Goal: Find specific page/section: Find specific page/section

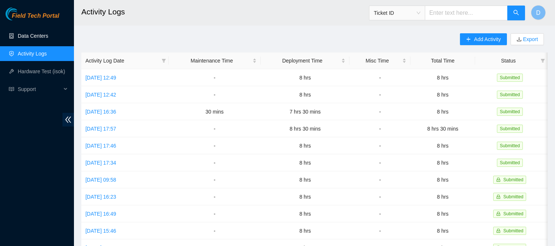
click at [32, 33] on link "Data Centers" at bounding box center [33, 36] width 30 height 6
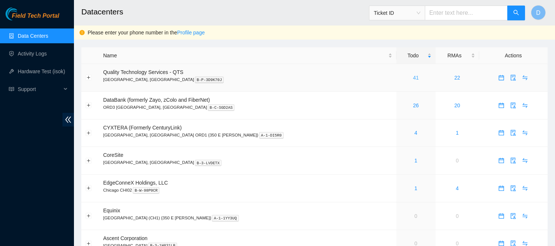
click at [413, 79] on link "41" at bounding box center [416, 78] width 6 height 6
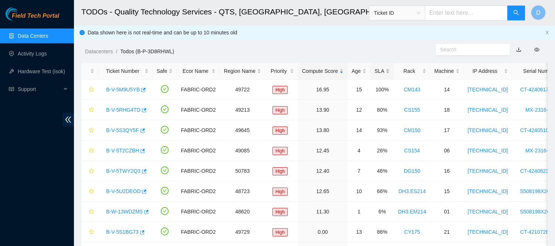
click at [378, 68] on div "SLA" at bounding box center [381, 71] width 15 height 8
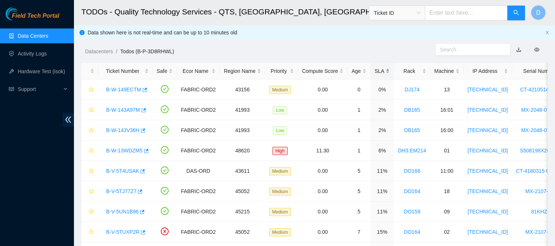
click at [378, 68] on div "SLA" at bounding box center [381, 71] width 15 height 8
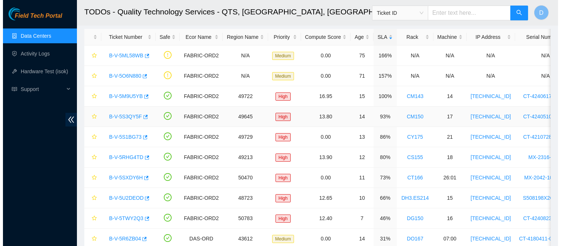
scroll to position [38, 0]
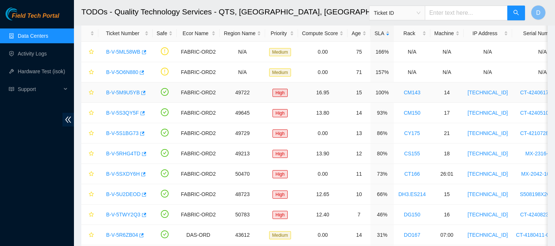
click at [123, 93] on link "B-V-5M9U5YB" at bounding box center [123, 92] width 34 height 6
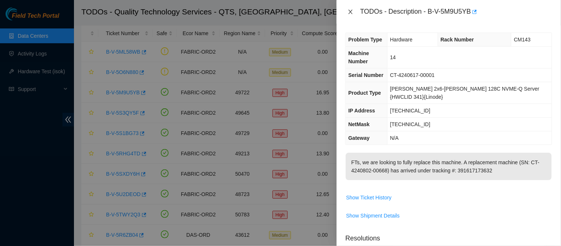
click at [349, 13] on icon "close" at bounding box center [350, 12] width 6 height 6
